Goal: Transaction & Acquisition: Purchase product/service

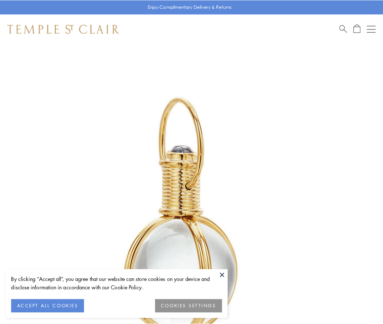
scroll to position [190, 0]
